Goal: Book appointment/travel/reservation

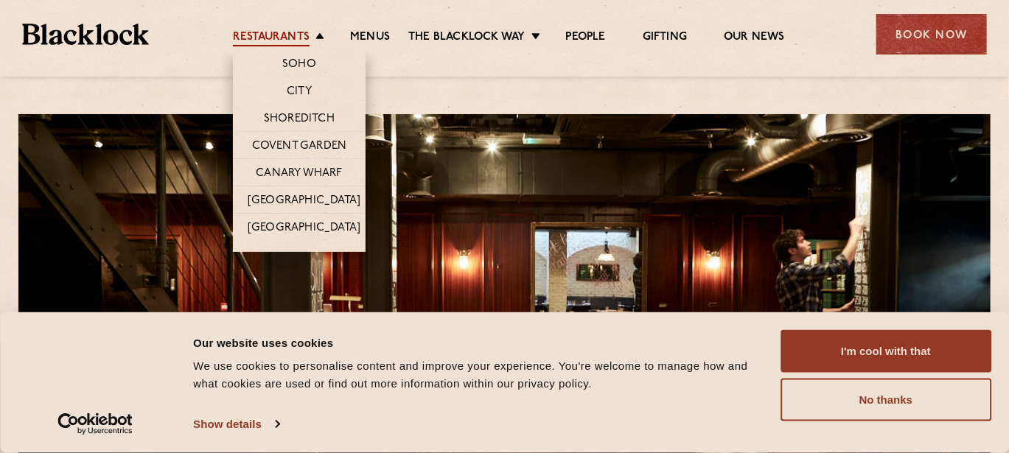
click at [306, 35] on link "Restaurants" at bounding box center [271, 38] width 77 height 16
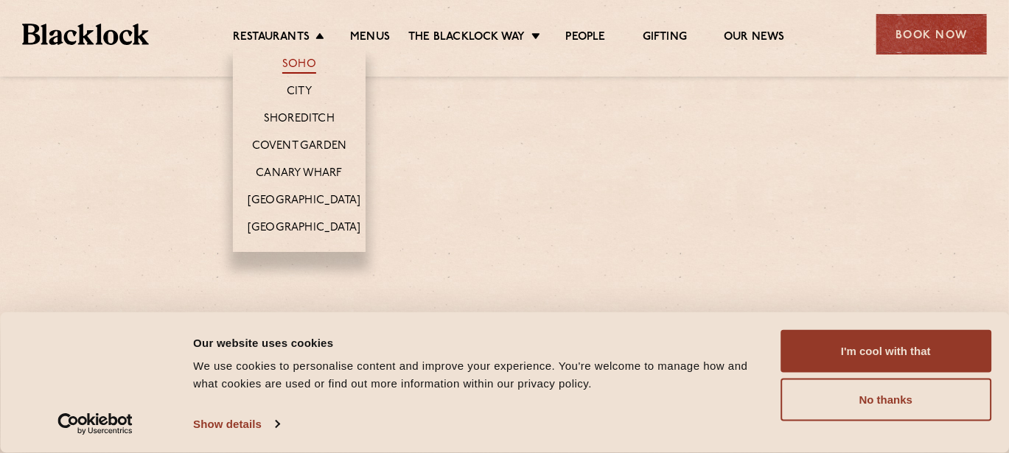
click at [295, 60] on link "Soho" at bounding box center [299, 65] width 34 height 16
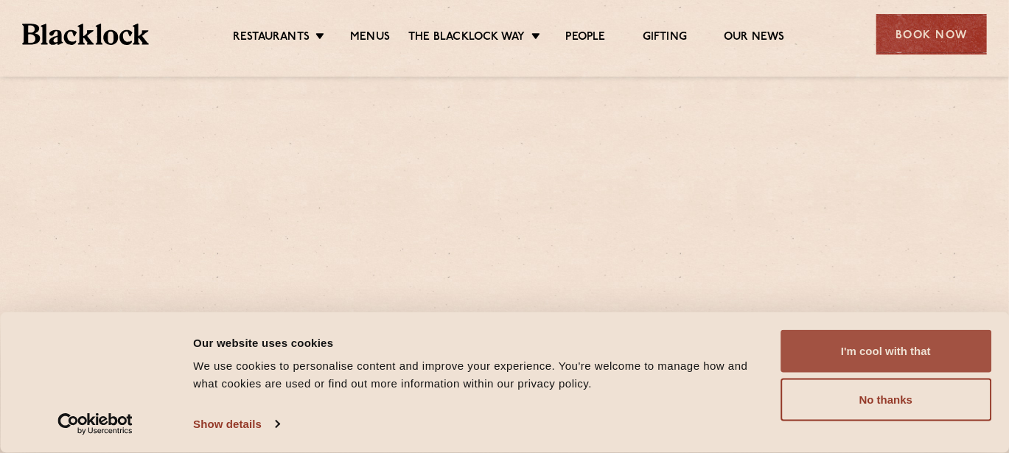
click at [830, 353] on button "I'm cool with that" at bounding box center [885, 351] width 211 height 43
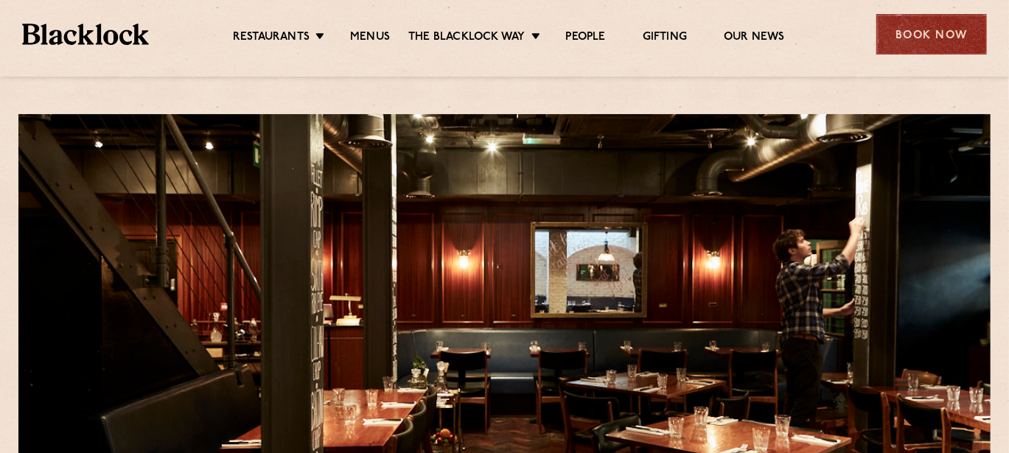
click at [930, 42] on div "Book Now" at bounding box center [931, 34] width 111 height 41
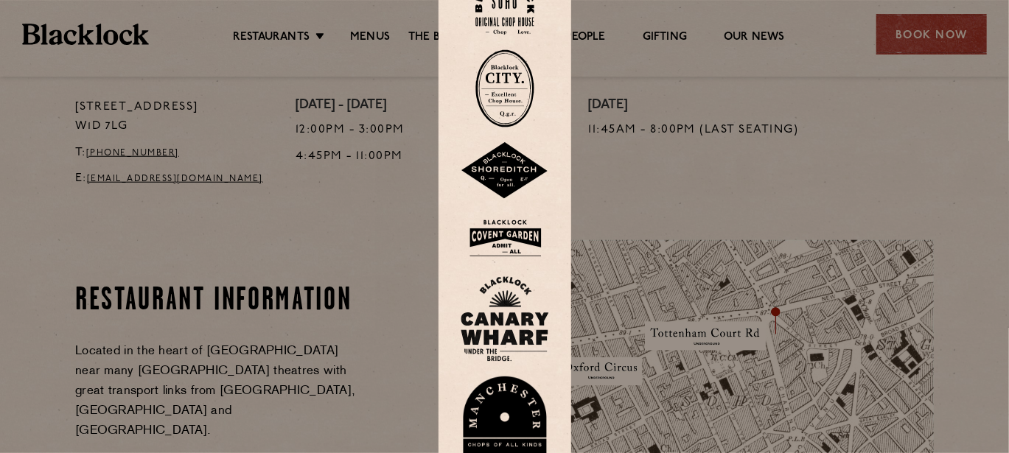
scroll to position [528, 0]
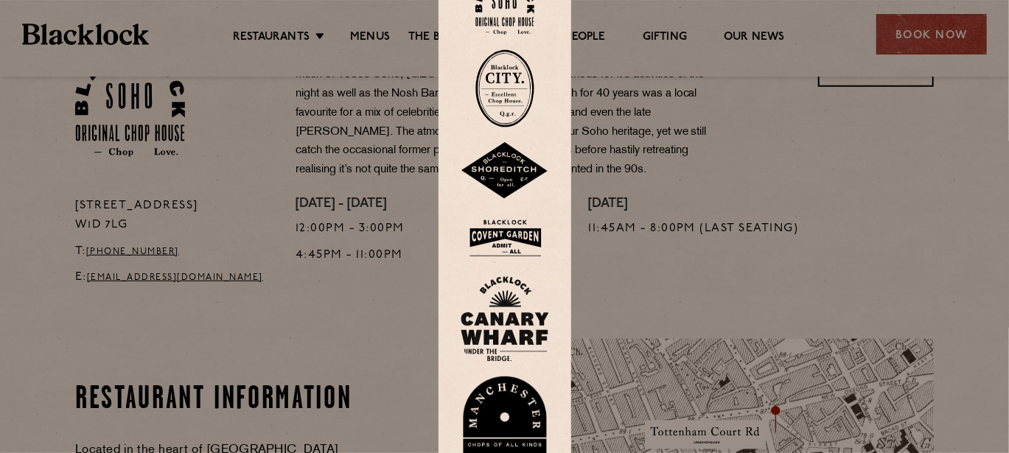
click at [727, 102] on div at bounding box center [504, 226] width 1009 height 453
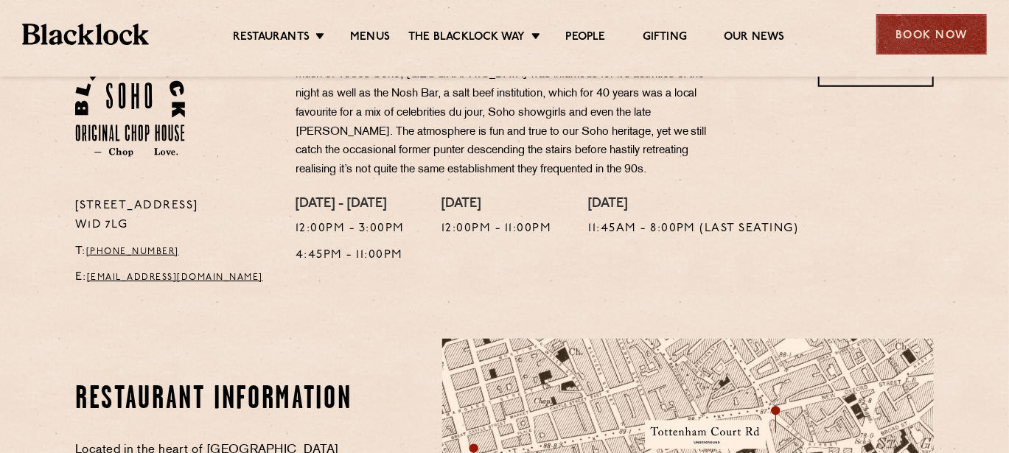
click at [952, 24] on div "Book Now" at bounding box center [931, 34] width 111 height 41
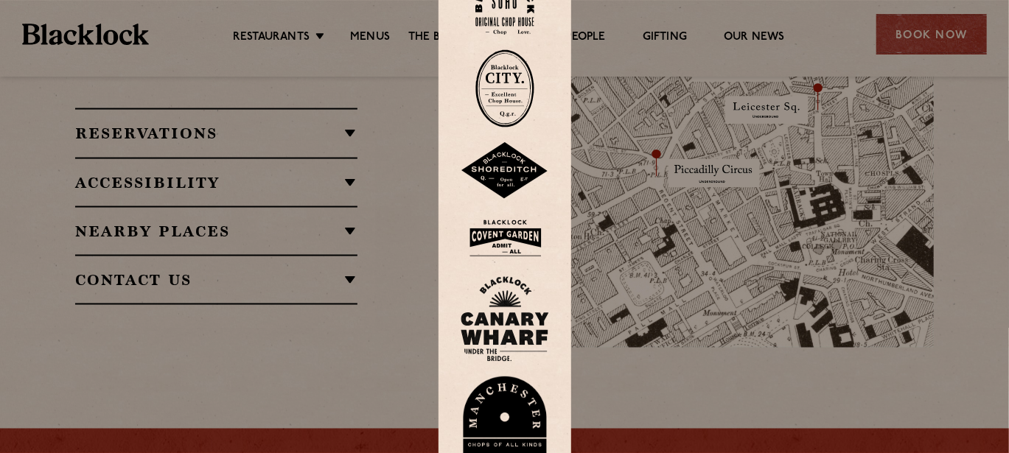
scroll to position [1033, 0]
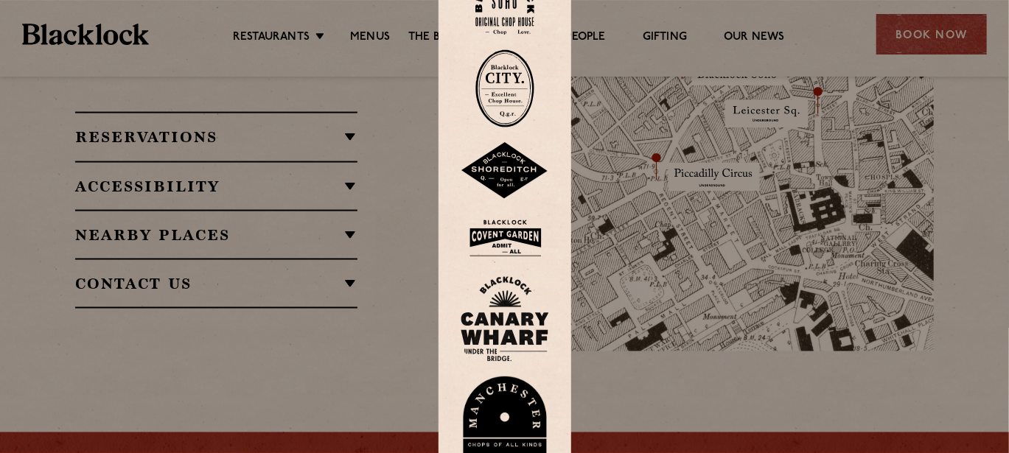
click at [506, 20] on img at bounding box center [504, 5] width 59 height 60
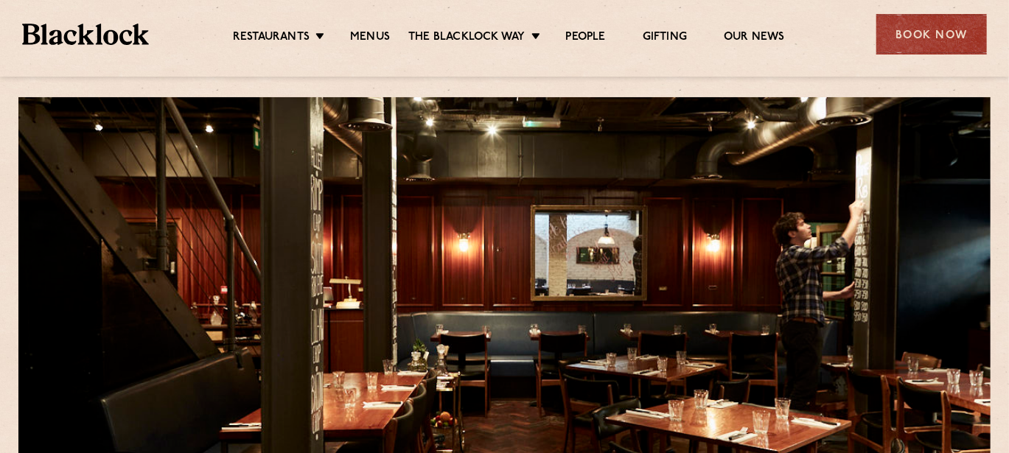
scroll to position [11, 0]
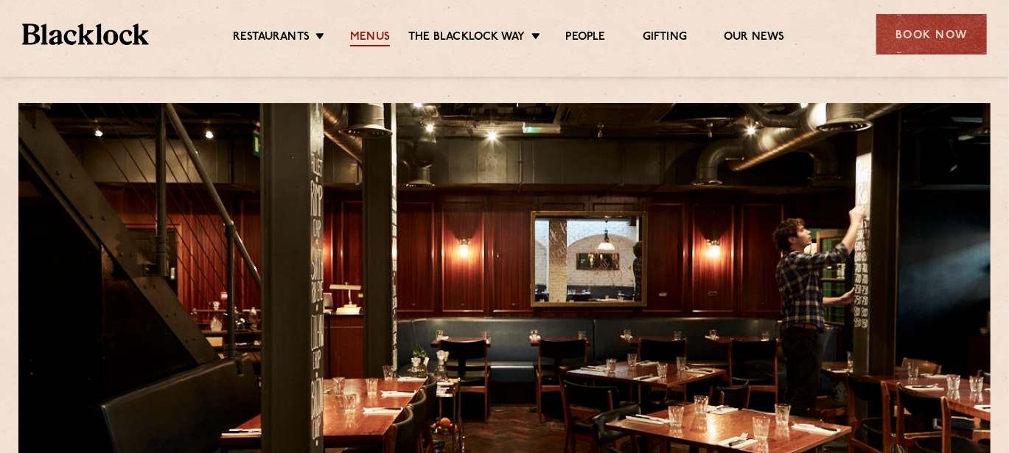
click at [373, 31] on link "Menus" at bounding box center [370, 38] width 40 height 16
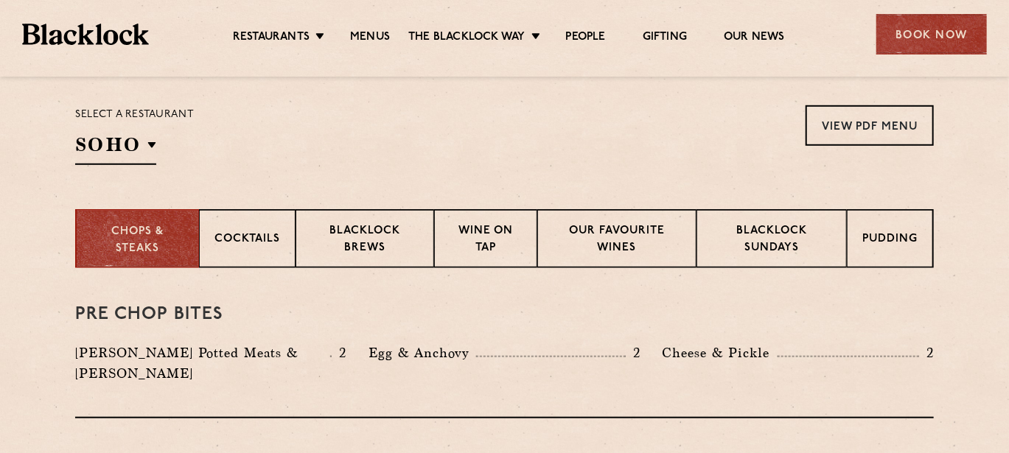
scroll to position [503, 0]
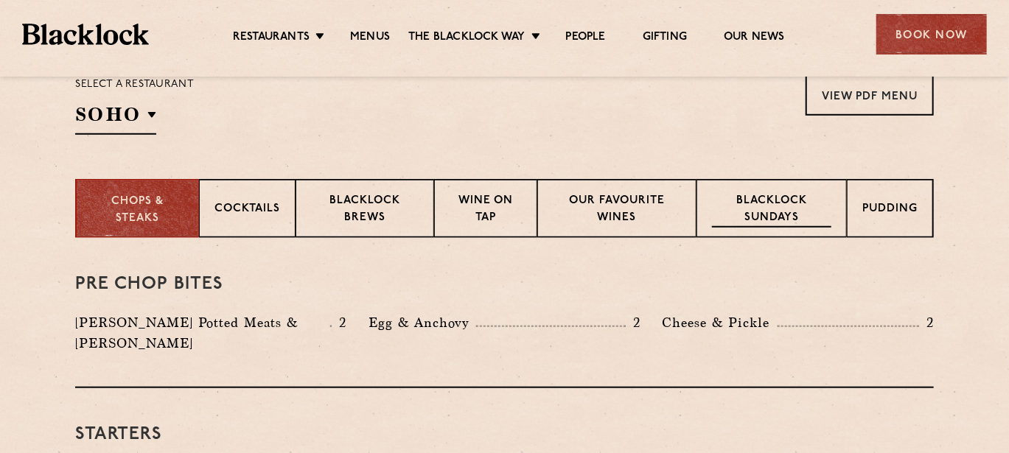
click at [717, 204] on p "Blacklock Sundays" at bounding box center [771, 210] width 119 height 35
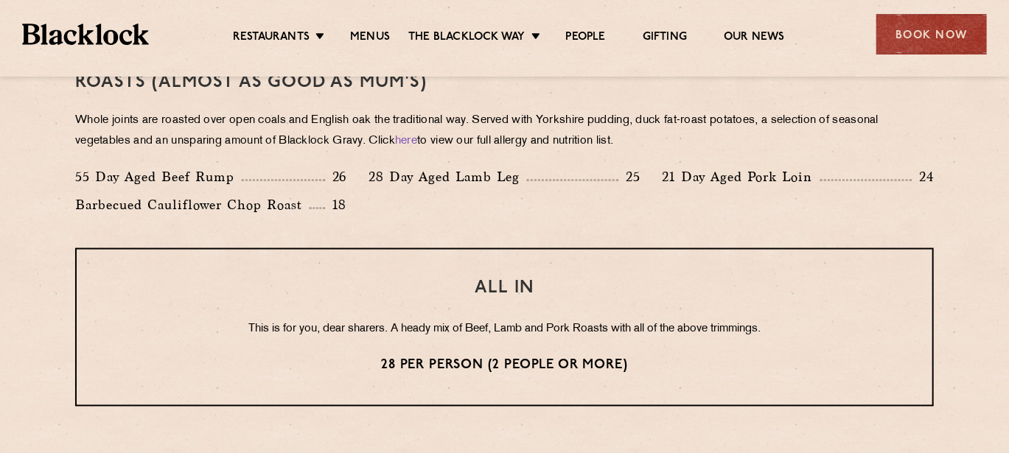
scroll to position [1093, 0]
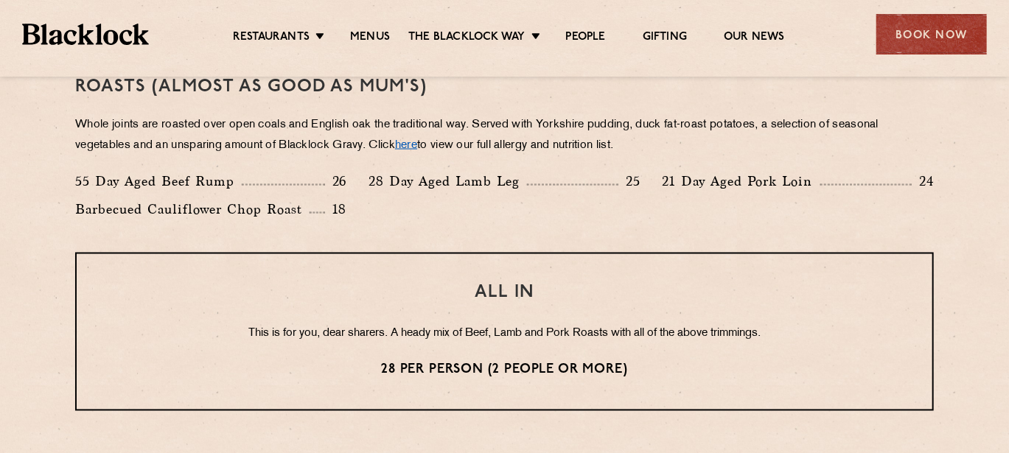
click at [417, 142] on link "here" at bounding box center [406, 145] width 22 height 11
